Goal: Contribute content: Add original content to the website for others to see

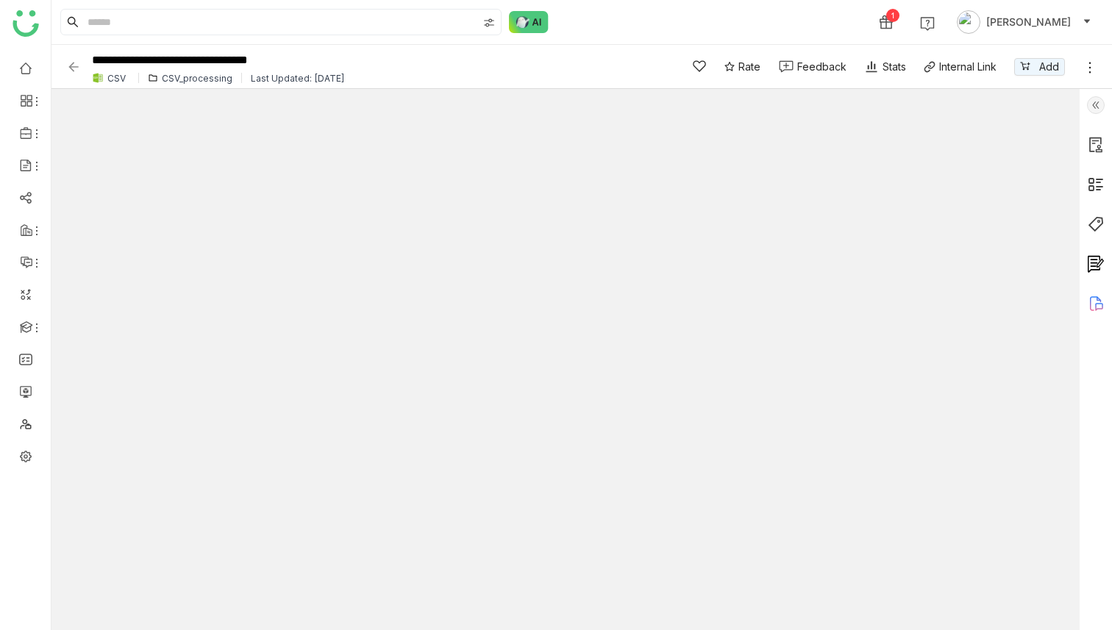
click at [74, 65] on img at bounding box center [73, 67] width 15 height 15
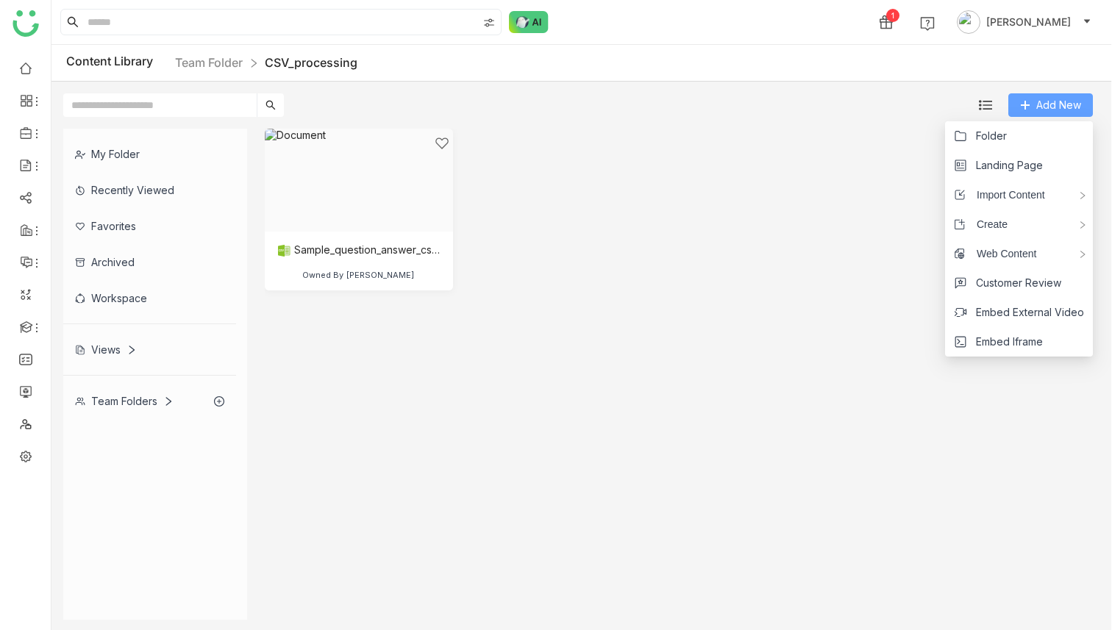
click at [1045, 102] on span "Add New" at bounding box center [1059, 105] width 45 height 16
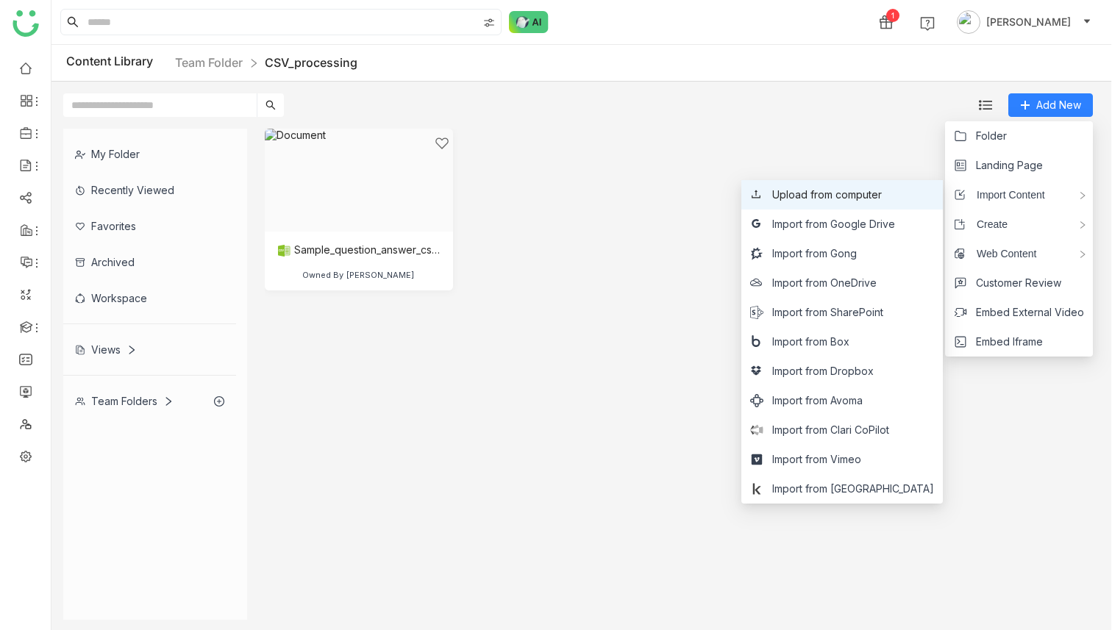
click at [898, 203] on li "Upload from computer" at bounding box center [843, 194] width 202 height 29
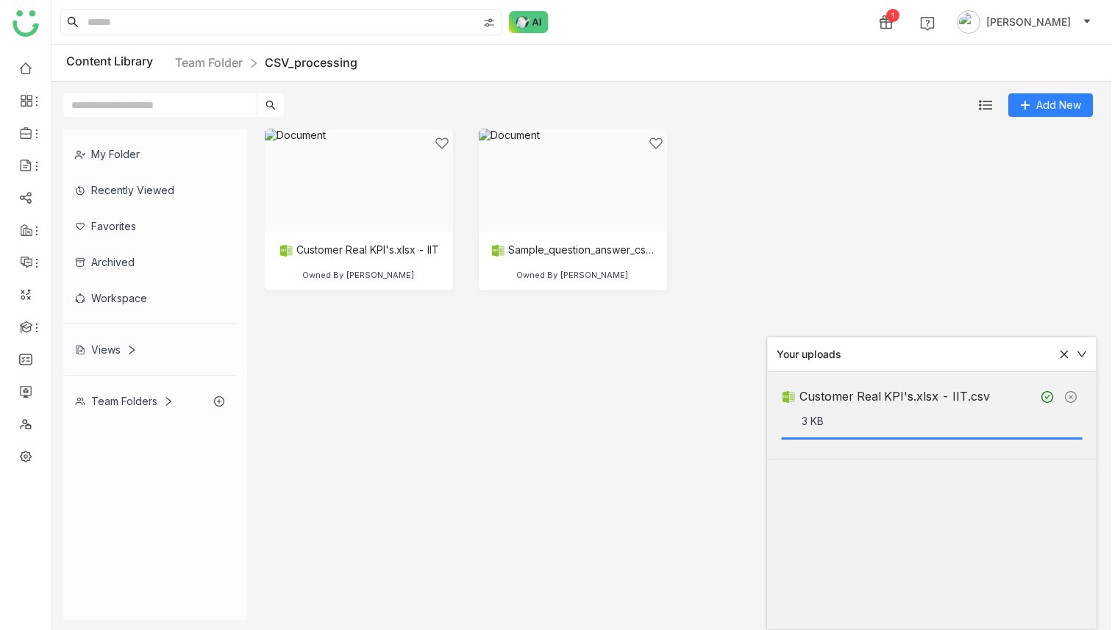
click at [597, 389] on cdk-virtual-scroll-viewport "Customer Real KPI's.xlsx - IIT Owned By [PERSON_NAME].csv Owned By [PERSON_NAME]" at bounding box center [680, 374] width 830 height 491
click at [388, 198] on div at bounding box center [353, 198] width 163 height 125
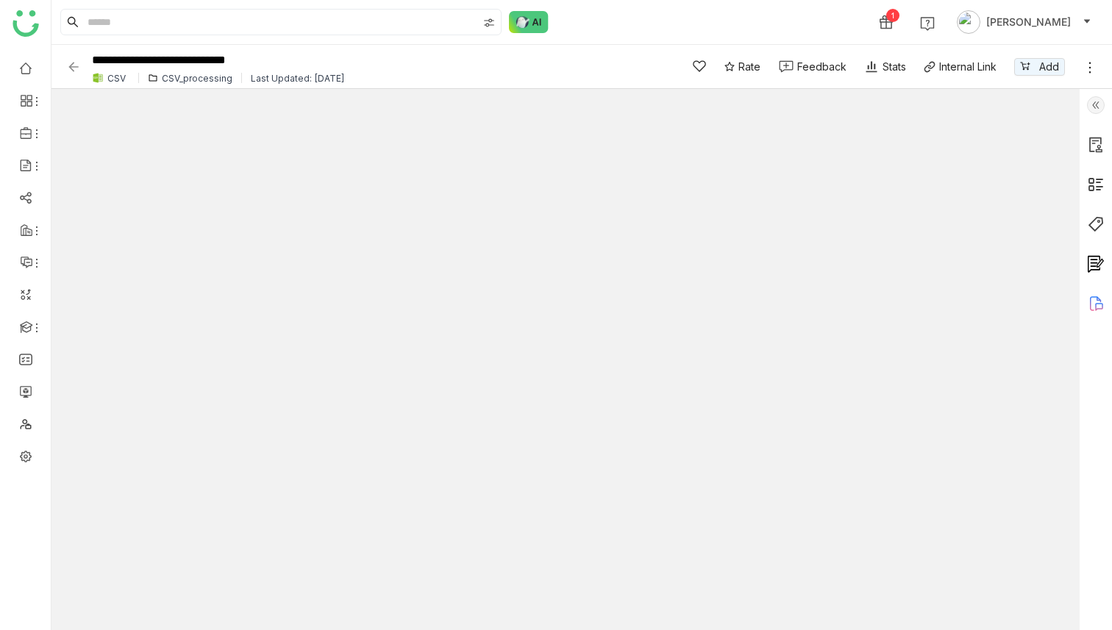
type input "*"
click at [193, 72] on div "CSV CSV_processing Last Updated: [DATE]" at bounding box center [374, 78] width 572 height 12
click at [196, 79] on div "CSV_processing" at bounding box center [197, 78] width 71 height 11
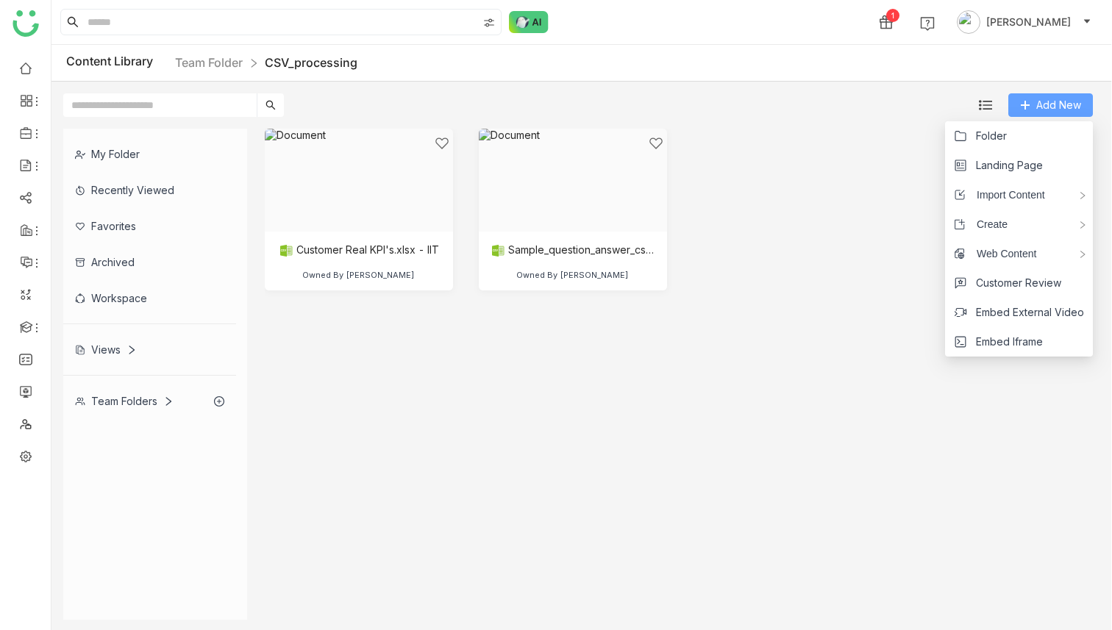
click at [1032, 111] on button "Add New" at bounding box center [1051, 105] width 85 height 24
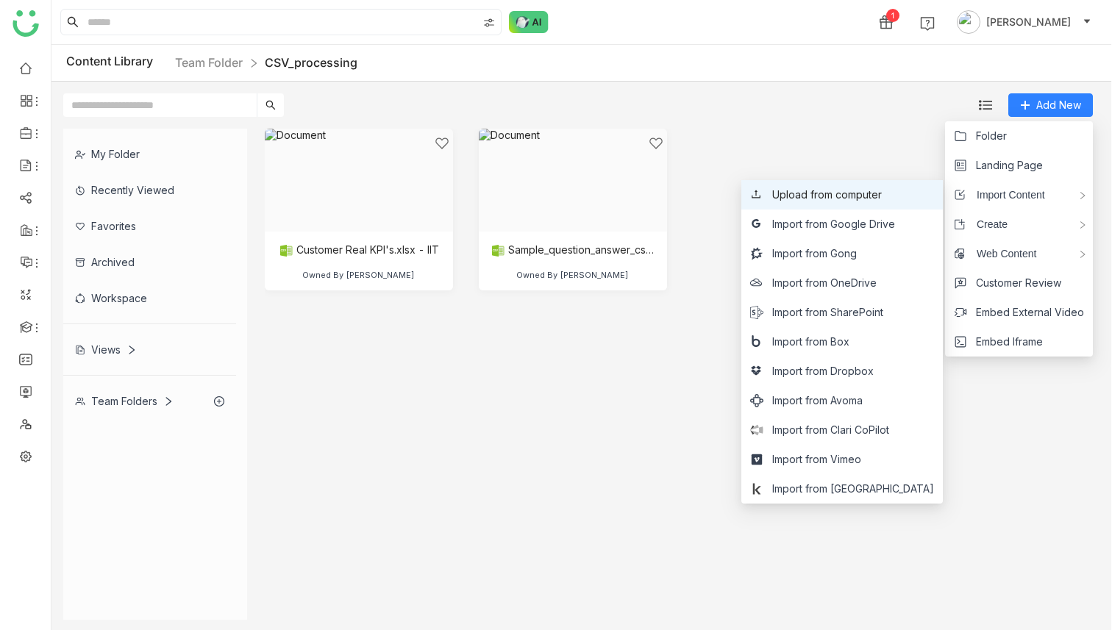
click at [882, 197] on span "Upload from computer" at bounding box center [827, 195] width 110 height 16
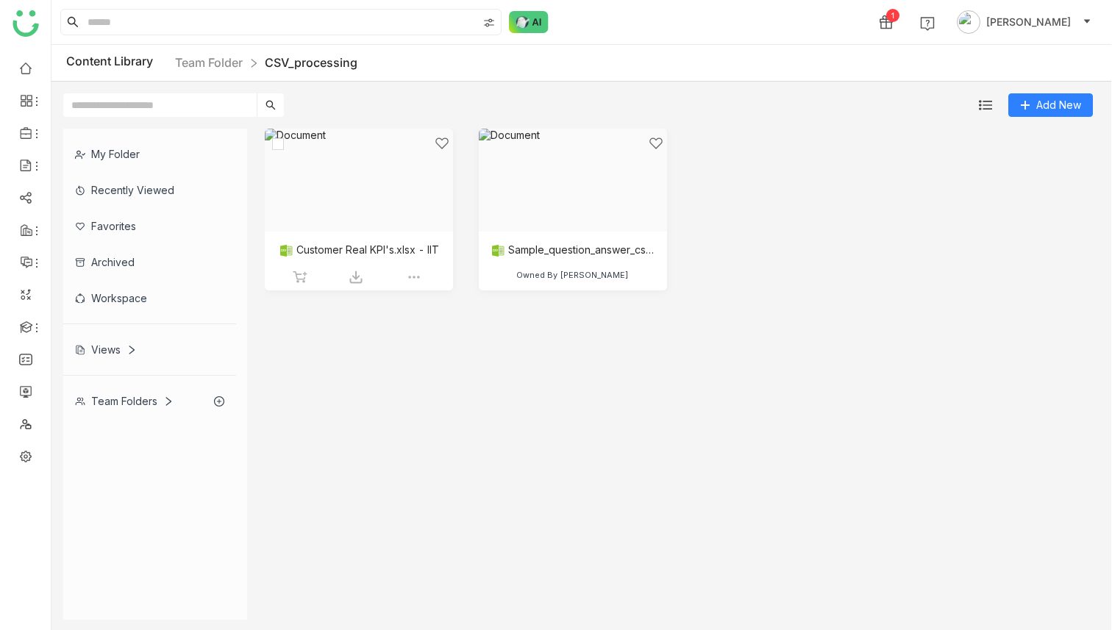
click at [389, 215] on div at bounding box center [353, 198] width 163 height 125
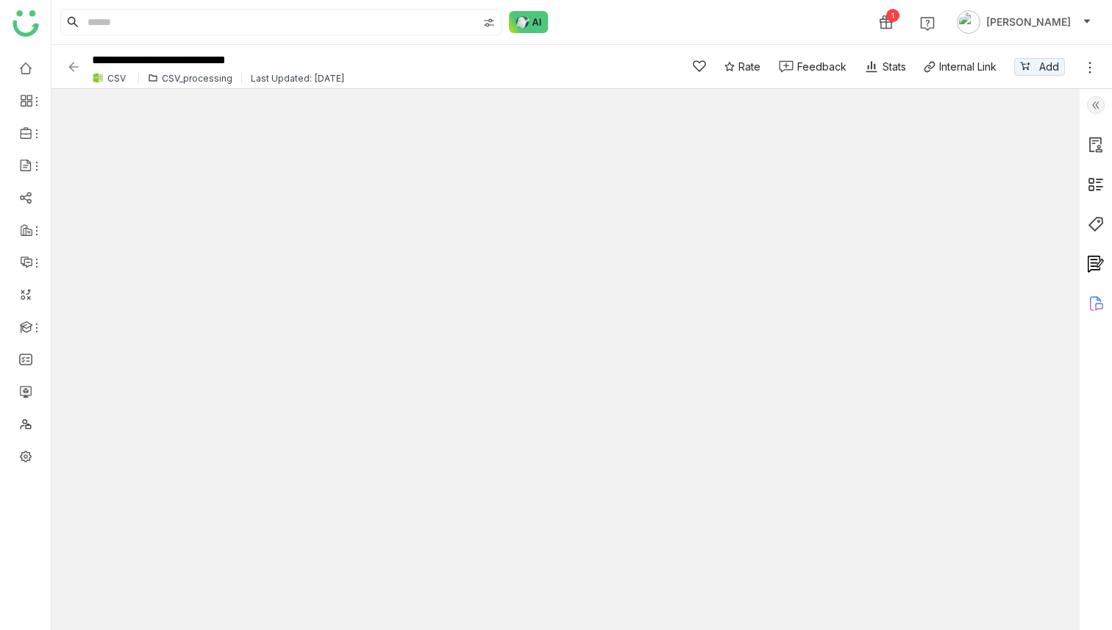
click at [202, 78] on div "CSV_processing" at bounding box center [197, 78] width 71 height 11
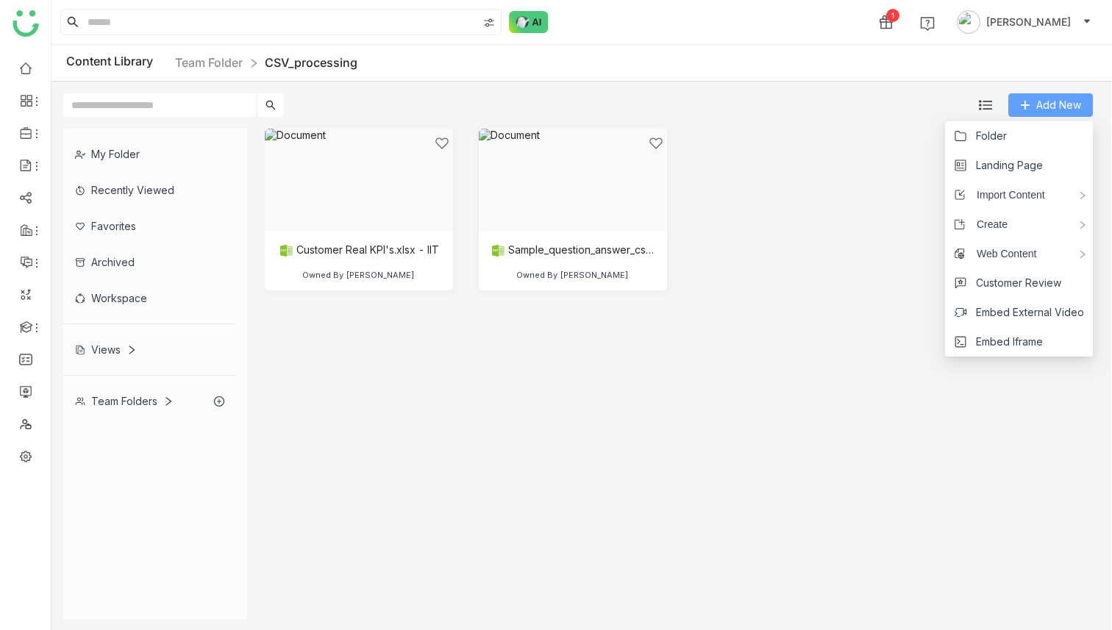
click at [1062, 102] on span "Add New" at bounding box center [1059, 105] width 45 height 16
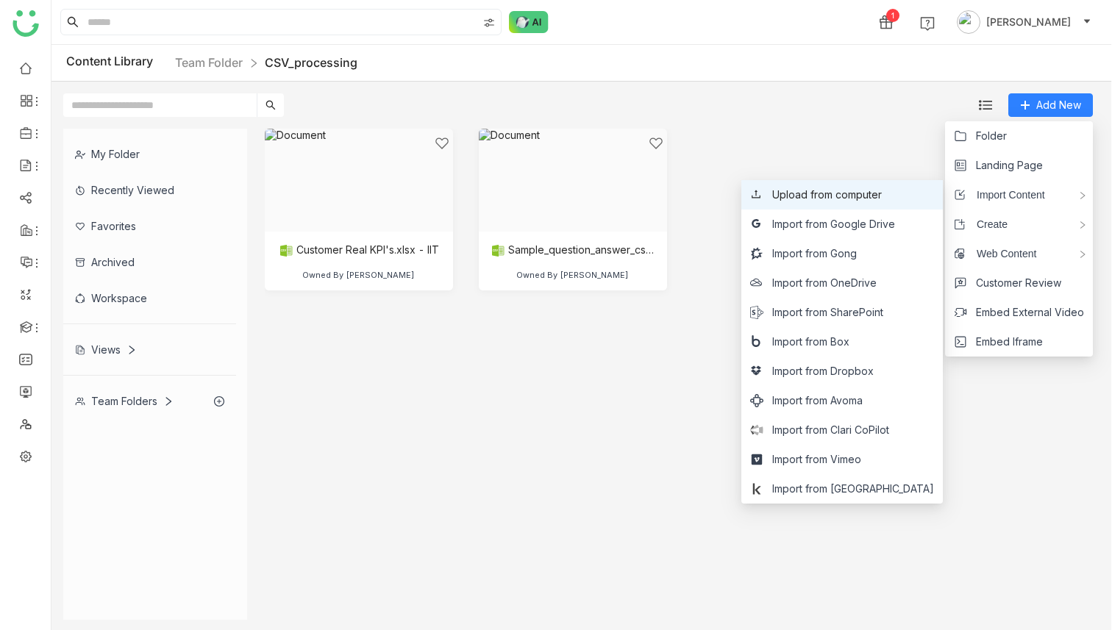
click at [882, 193] on span "Upload from computer" at bounding box center [827, 195] width 110 height 16
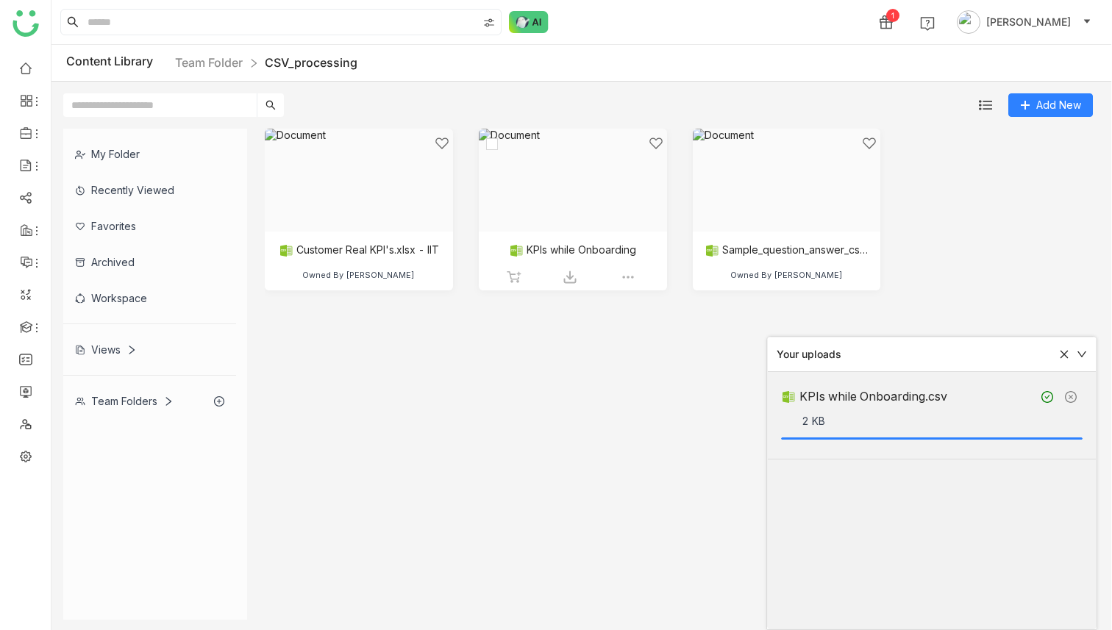
click at [575, 192] on div at bounding box center [567, 198] width 163 height 125
